Goal: Information Seeking & Learning: Learn about a topic

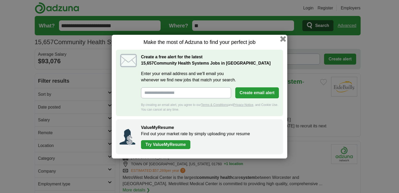
click at [284, 40] on button "button" at bounding box center [283, 39] width 6 height 6
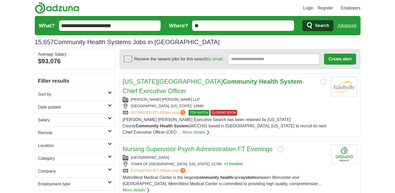
click at [208, 25] on input "**" at bounding box center [243, 25] width 102 height 10
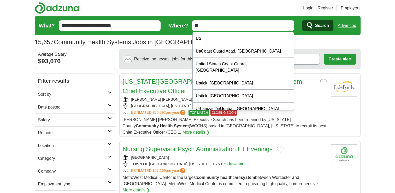
click at [105, 134] on h2 "Remote" at bounding box center [73, 133] width 70 height 6
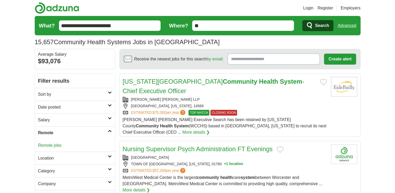
click at [49, 144] on link "Remote jobs" at bounding box center [50, 145] width 24 height 4
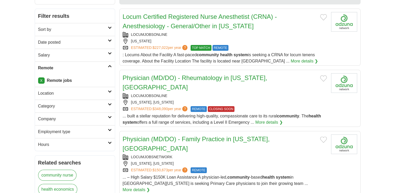
scroll to position [78, 0]
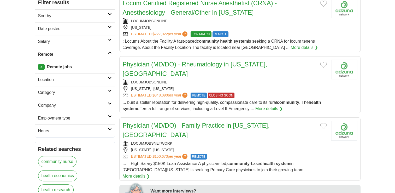
click at [111, 118] on link "Employment type" at bounding box center [75, 118] width 80 height 13
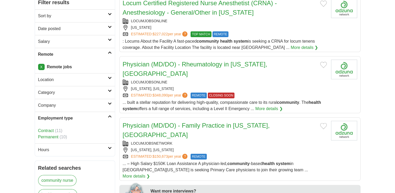
click at [52, 136] on link "Permanent" at bounding box center [48, 137] width 20 height 4
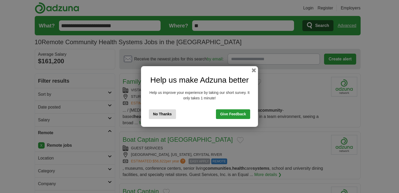
click at [166, 113] on button "No Thanks" at bounding box center [162, 114] width 27 height 10
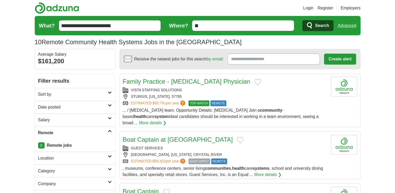
click at [108, 119] on icon at bounding box center [110, 118] width 4 height 3
click at [108, 118] on icon at bounding box center [110, 118] width 4 height 3
click at [111, 121] on link "Salary" at bounding box center [75, 119] width 80 height 13
click at [103, 134] on select "**********" at bounding box center [75, 134] width 74 height 11
select select "*****"
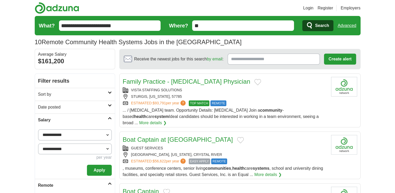
click at [105, 169] on button "Apply" at bounding box center [99, 170] width 25 height 11
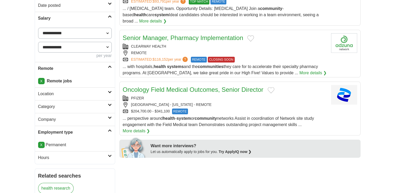
scroll to position [105, 0]
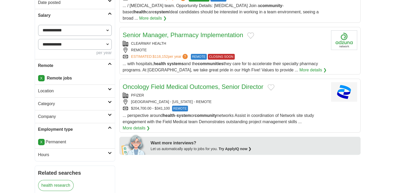
click at [111, 89] on icon at bounding box center [110, 89] width 4 height 3
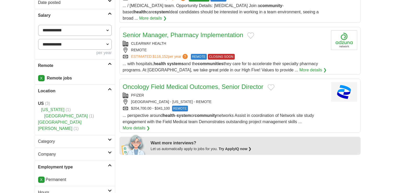
scroll to position [131, 0]
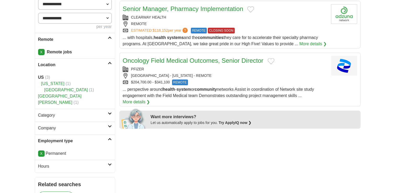
click at [106, 112] on h2 "Category" at bounding box center [73, 115] width 70 height 6
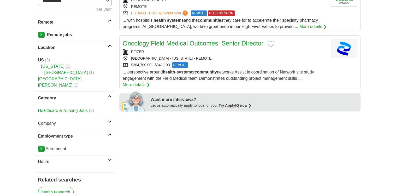
scroll to position [157, 0]
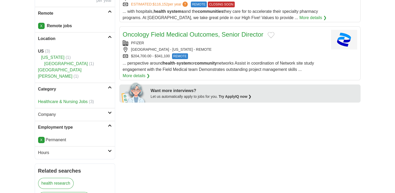
click at [108, 108] on link "Company" at bounding box center [75, 114] width 80 height 13
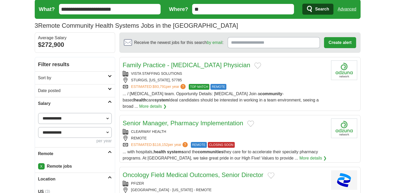
scroll to position [0, 0]
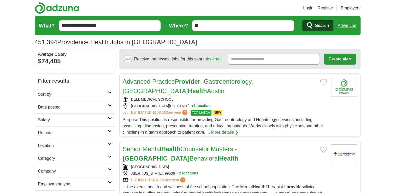
click at [64, 133] on h2 "Remote" at bounding box center [73, 133] width 70 height 6
click at [49, 144] on link "Remote jobs" at bounding box center [50, 145] width 24 height 4
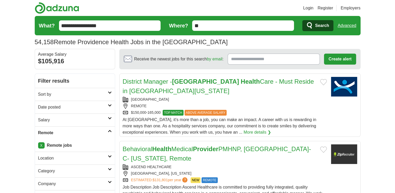
click at [321, 27] on span "Search" at bounding box center [322, 25] width 14 height 10
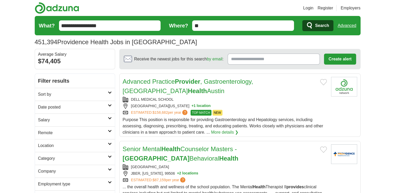
click at [70, 135] on h2 "Remote" at bounding box center [73, 133] width 70 height 6
click at [46, 144] on link "Remote jobs" at bounding box center [50, 145] width 24 height 4
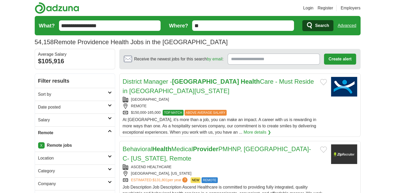
scroll to position [26, 0]
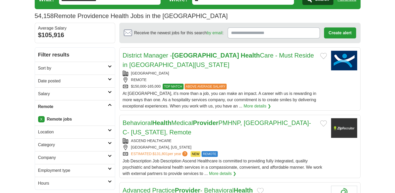
click at [71, 130] on h2 "Location" at bounding box center [73, 132] width 70 height 6
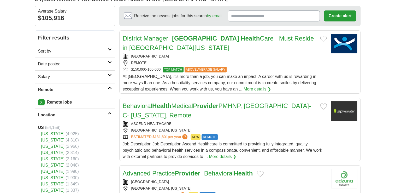
scroll to position [52, 0]
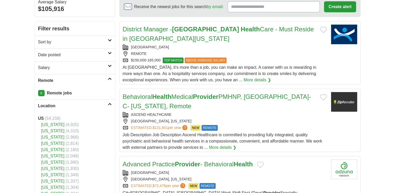
click at [46, 130] on link "[US_STATE]" at bounding box center [52, 131] width 23 height 4
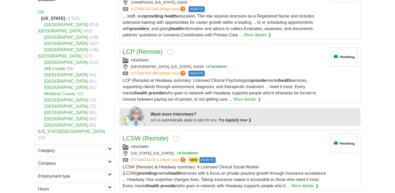
scroll to position [183, 0]
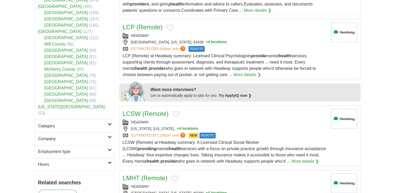
click at [71, 123] on h2 "Category" at bounding box center [73, 126] width 70 height 6
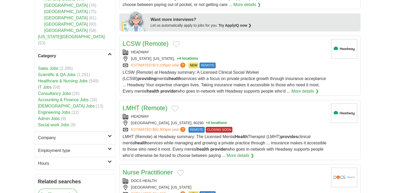
scroll to position [261, 0]
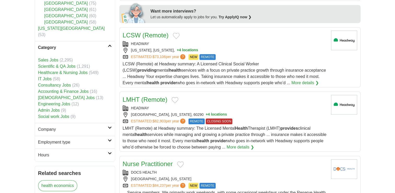
click at [94, 139] on h2 "Employment type" at bounding box center [73, 142] width 70 height 6
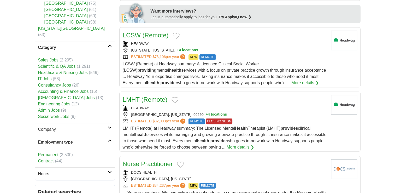
click at [50, 152] on link "Permanent" at bounding box center [48, 154] width 20 height 4
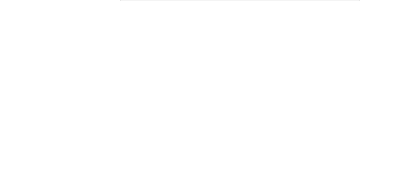
scroll to position [706, 0]
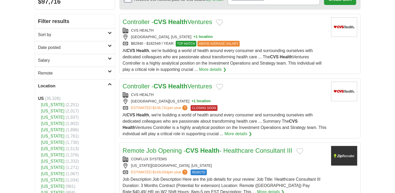
scroll to position [52, 0]
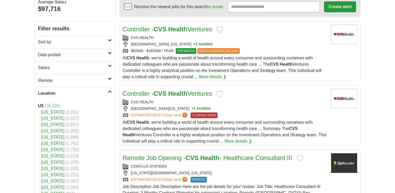
click at [70, 80] on h2 "Remote" at bounding box center [73, 80] width 70 height 6
click at [54, 93] on link "Remote jobs" at bounding box center [50, 93] width 24 height 4
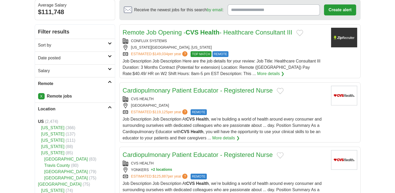
scroll to position [52, 0]
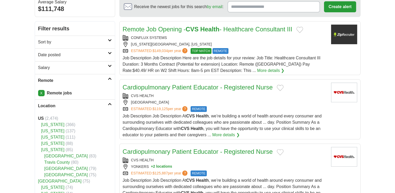
click at [48, 130] on link "[US_STATE]" at bounding box center [52, 131] width 23 height 4
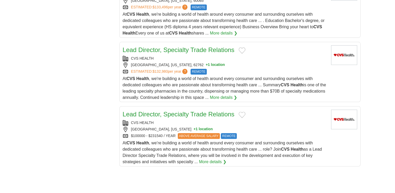
scroll to position [575, 0]
